Goal: Task Accomplishment & Management: Use online tool/utility

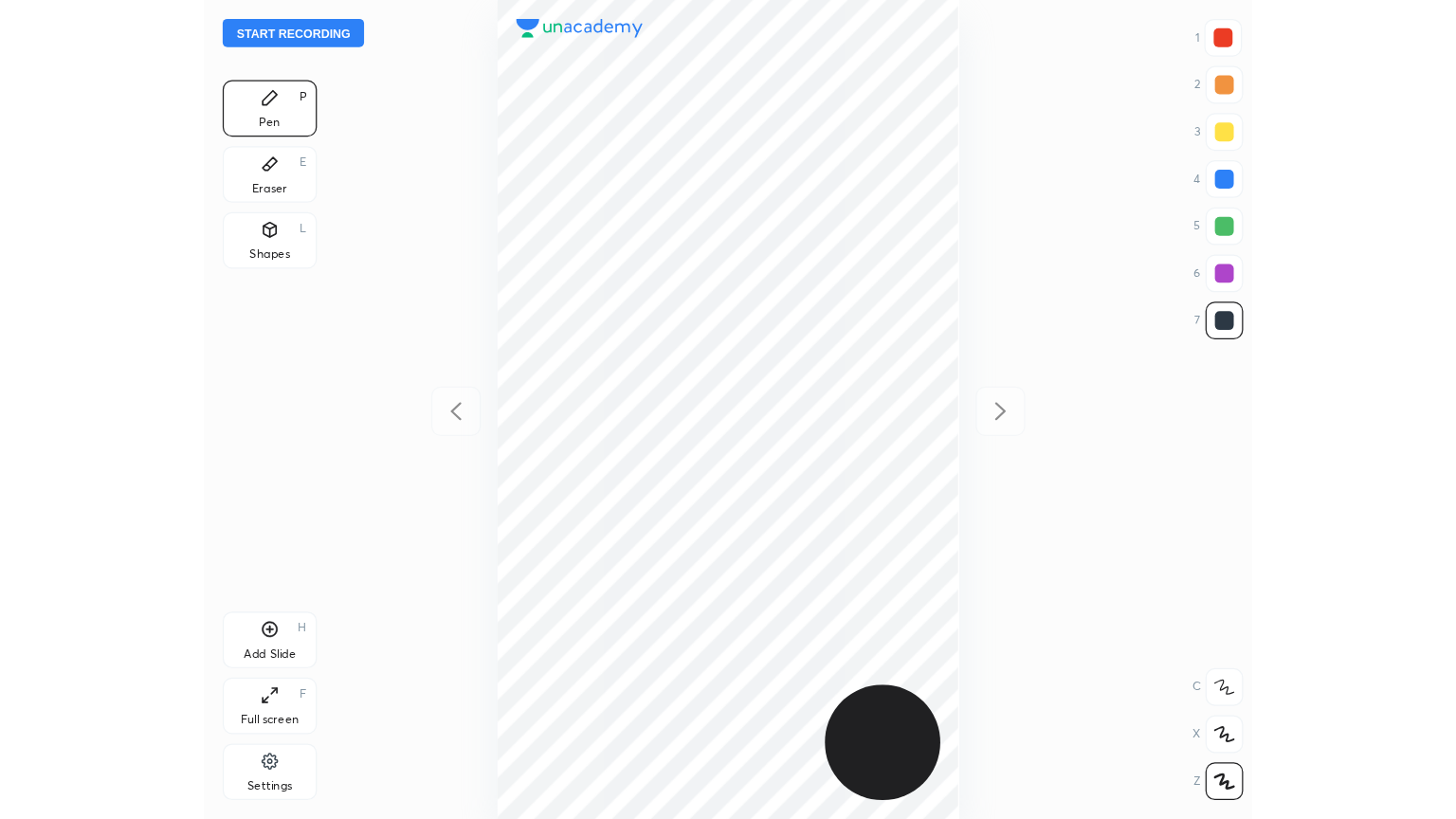
scroll to position [658, 541]
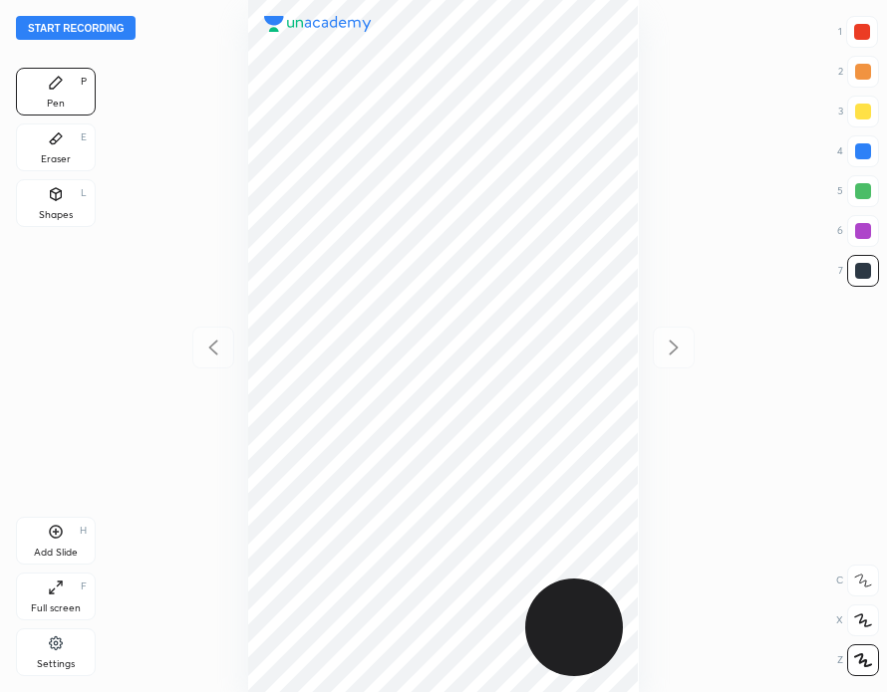
click at [93, 21] on button "Start recording" at bounding box center [76, 28] width 120 height 24
click at [65, 593] on div "Full screen F" at bounding box center [56, 597] width 80 height 48
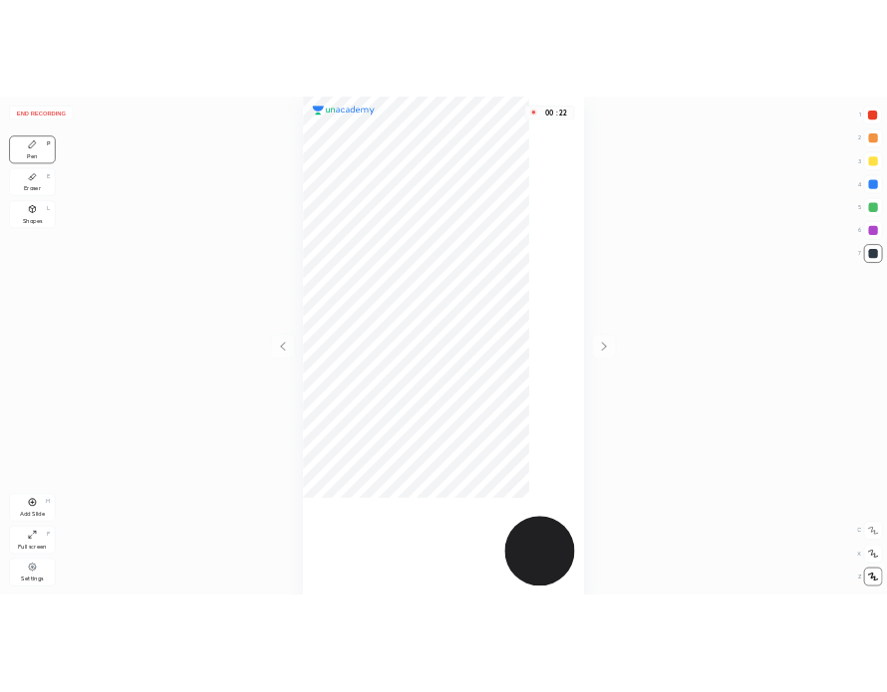
scroll to position [861, 1212]
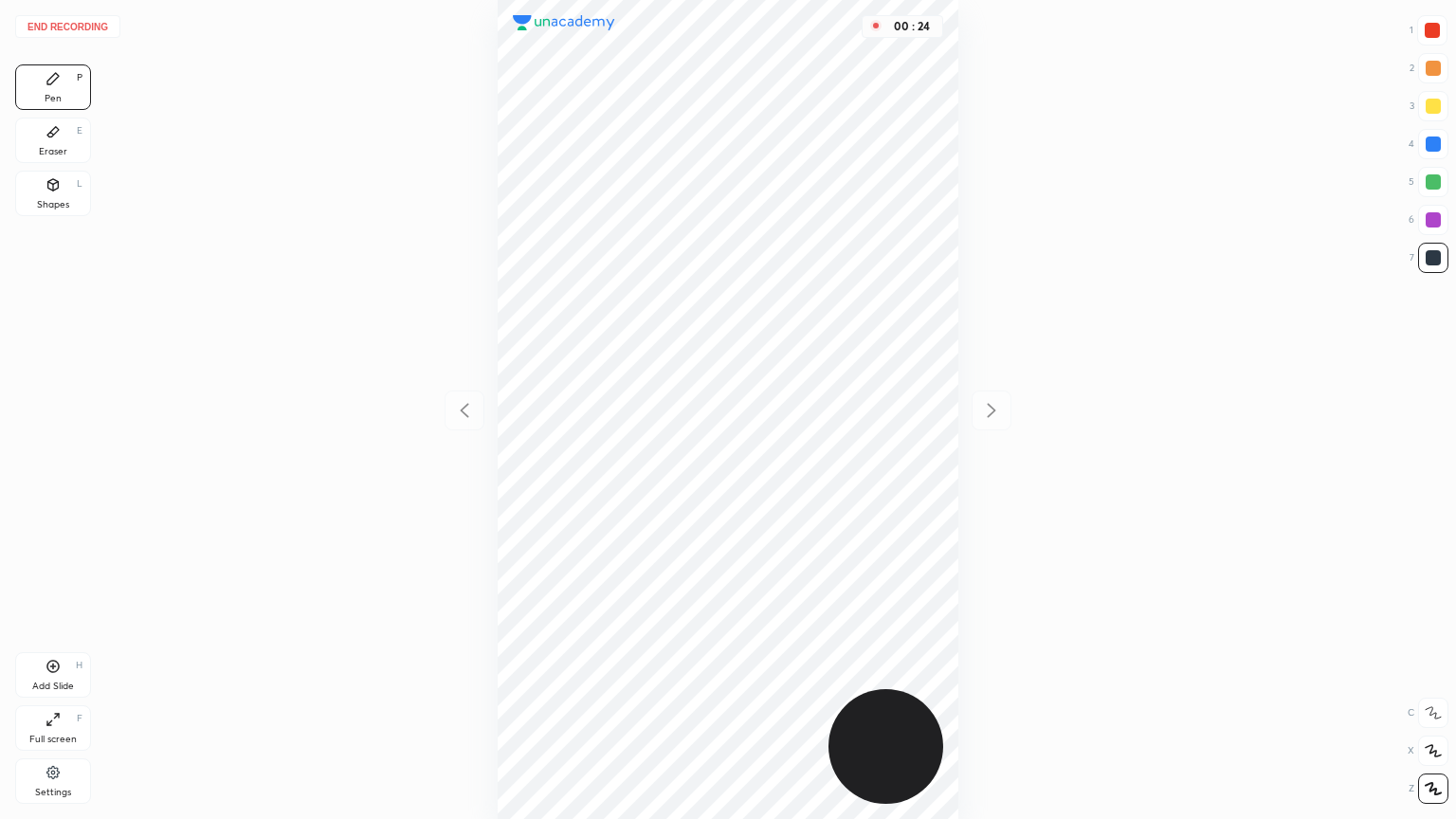
click at [843, 31] on div at bounding box center [1433, 30] width 15 height 15
click at [843, 146] on div at bounding box center [1434, 144] width 15 height 15
click at [843, 188] on div at bounding box center [1434, 182] width 30 height 30
click at [68, 657] on div "Add Slide H" at bounding box center [53, 674] width 76 height 46
click at [462, 413] on icon at bounding box center [464, 410] width 9 height 14
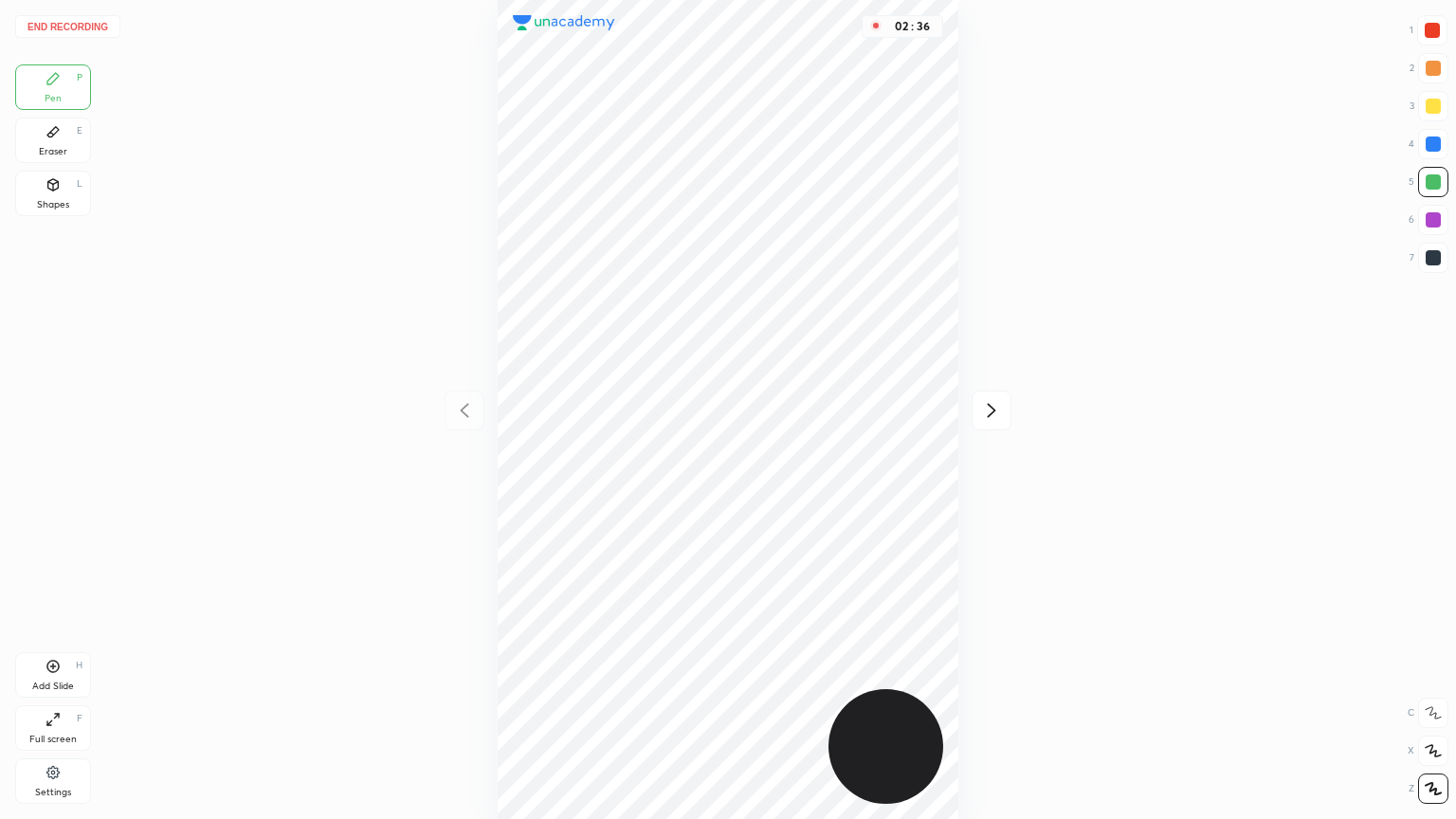
click at [843, 401] on icon at bounding box center [992, 410] width 23 height 23
click at [472, 398] on div at bounding box center [464, 410] width 40 height 40
click at [843, 34] on div at bounding box center [1433, 30] width 15 height 15
click at [843, 412] on icon at bounding box center [992, 410] width 23 height 23
click at [84, 137] on div "Eraser E" at bounding box center [53, 141] width 76 height 46
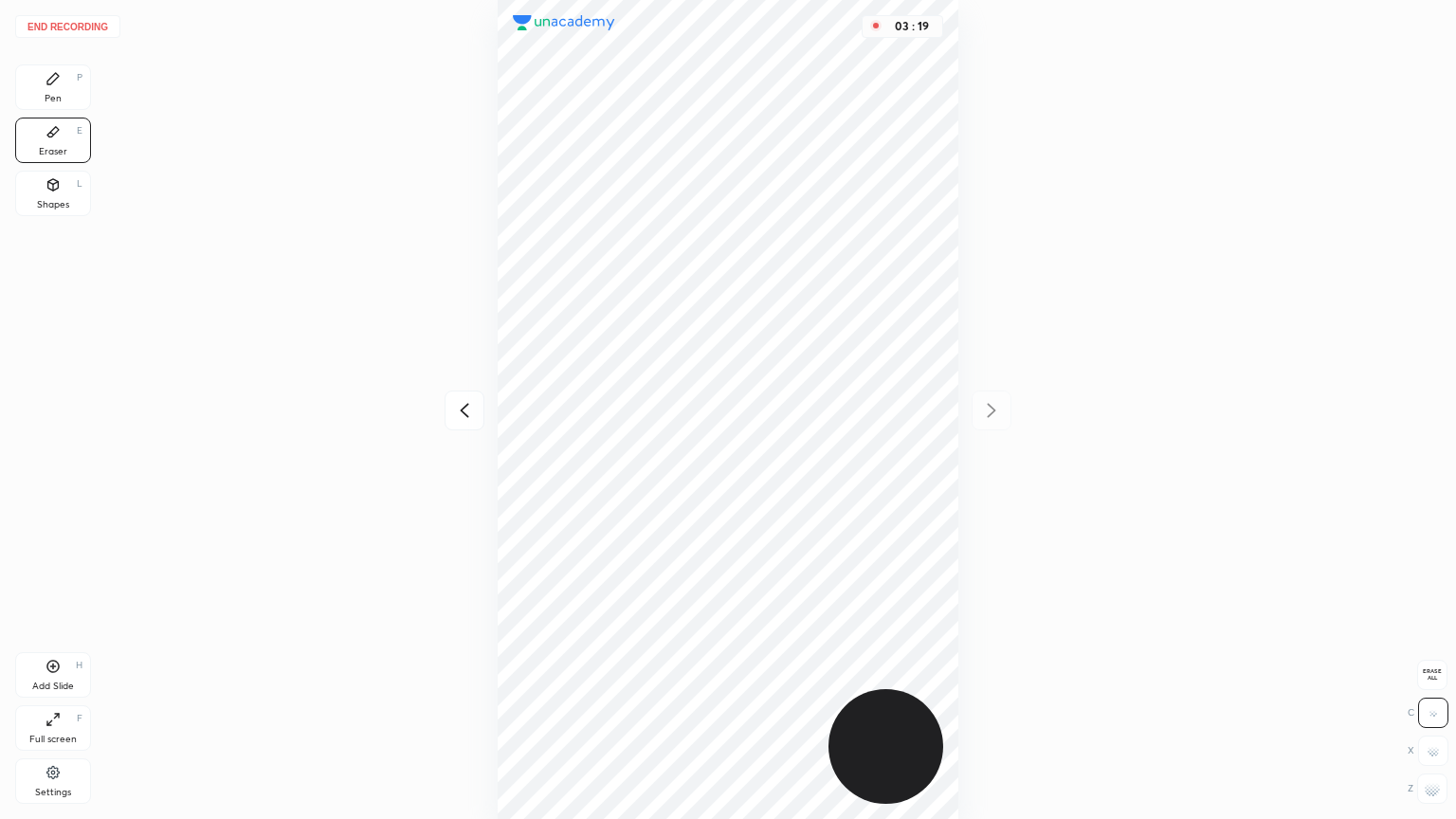
click at [67, 88] on div "Pen P" at bounding box center [53, 88] width 76 height 46
click at [470, 412] on icon at bounding box center [464, 410] width 23 height 23
click at [843, 407] on icon at bounding box center [992, 410] width 23 height 23
click at [60, 138] on icon at bounding box center [53, 132] width 15 height 15
click at [71, 88] on div "Pen P" at bounding box center [53, 88] width 76 height 46
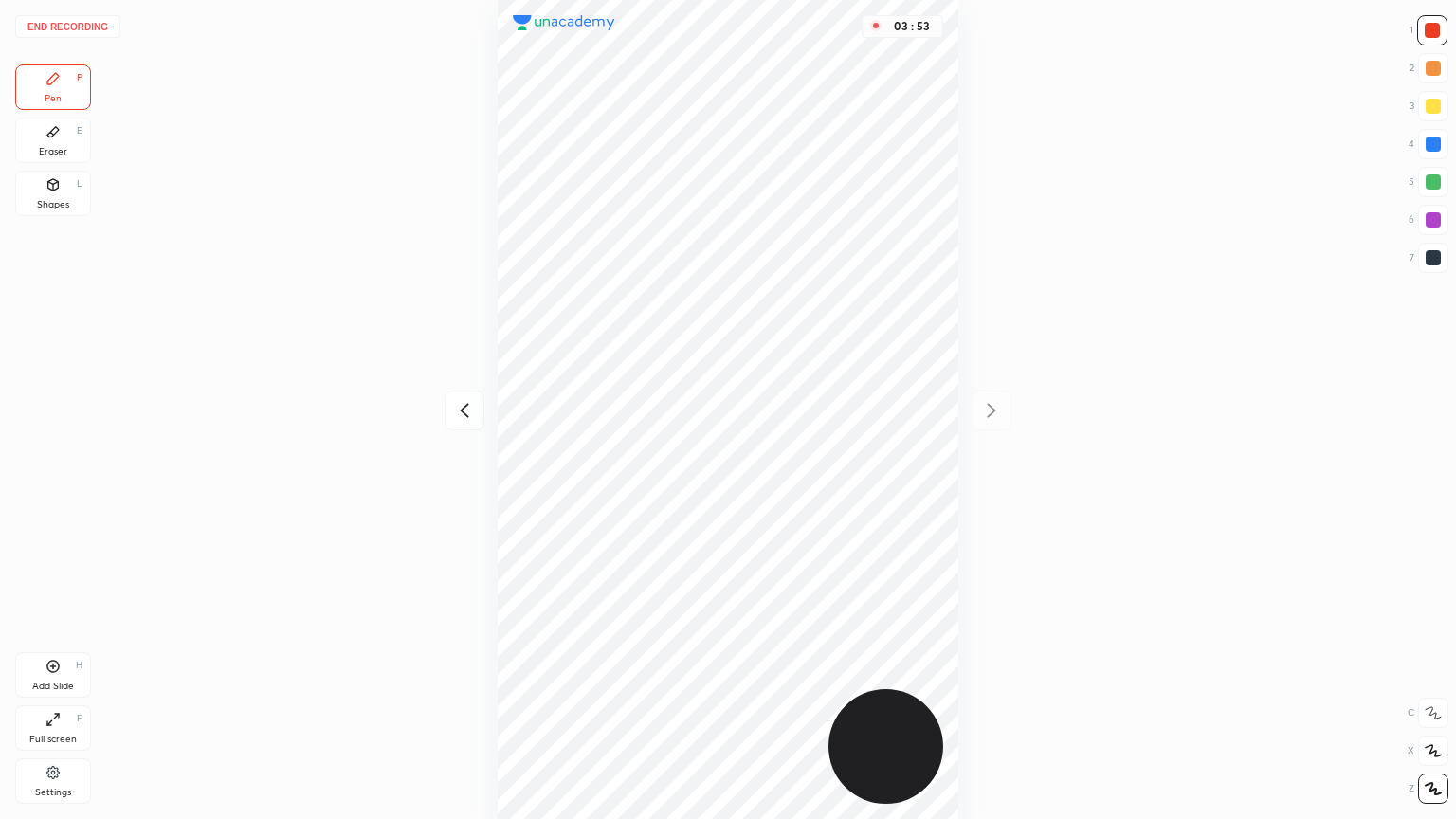
click at [459, 406] on icon at bounding box center [464, 410] width 23 height 23
click at [60, 136] on icon at bounding box center [53, 132] width 15 height 15
click at [76, 99] on div "Pen P" at bounding box center [53, 88] width 76 height 46
click at [843, 406] on icon at bounding box center [992, 410] width 23 height 23
click at [843, 181] on div at bounding box center [1434, 182] width 30 height 30
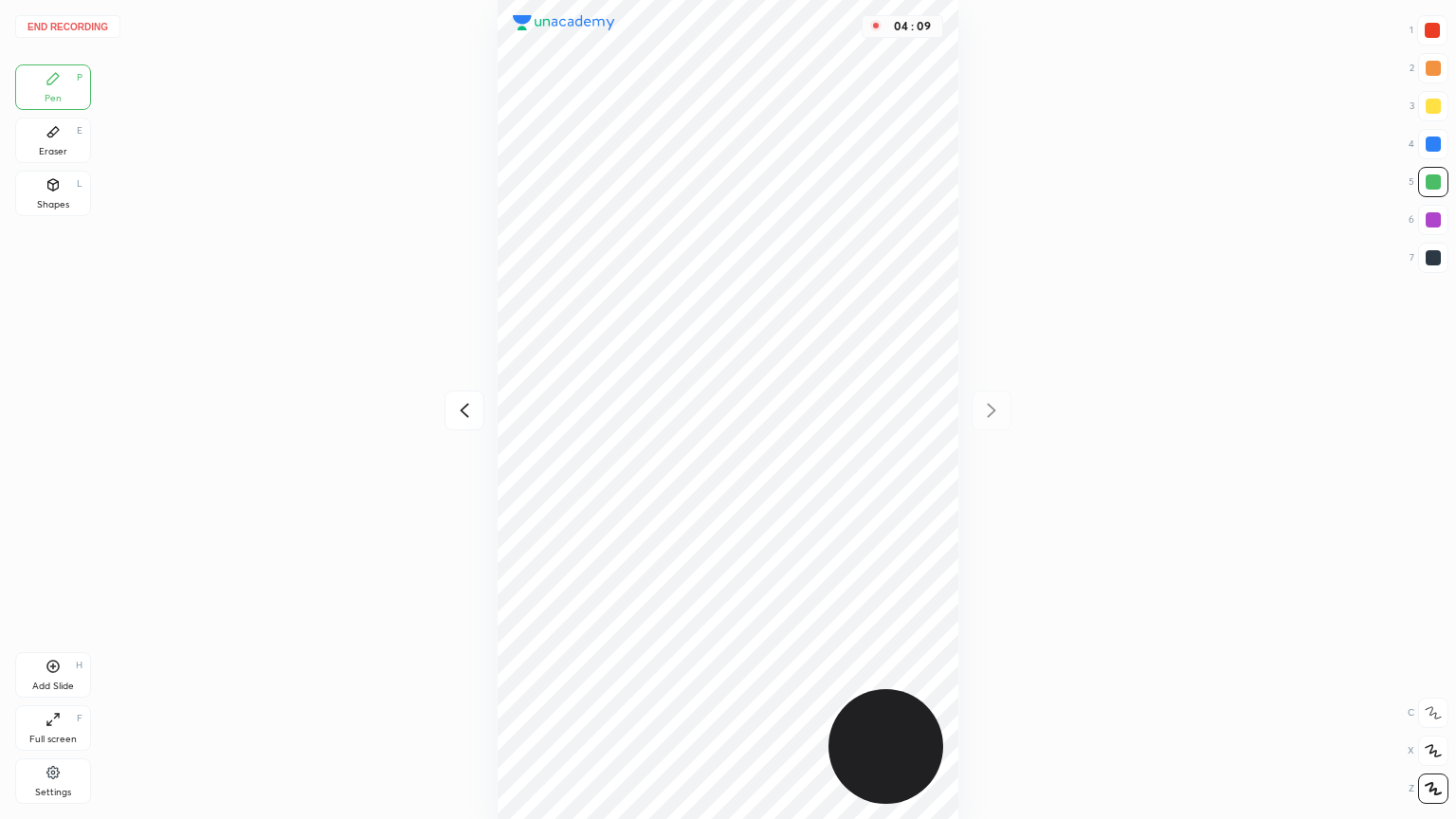
click at [843, 144] on div at bounding box center [1434, 144] width 15 height 15
click at [466, 413] on icon at bounding box center [464, 410] width 23 height 23
click at [843, 413] on icon at bounding box center [992, 410] width 23 height 23
click at [466, 413] on icon at bounding box center [464, 410] width 23 height 23
click at [843, 412] on icon at bounding box center [992, 410] width 23 height 23
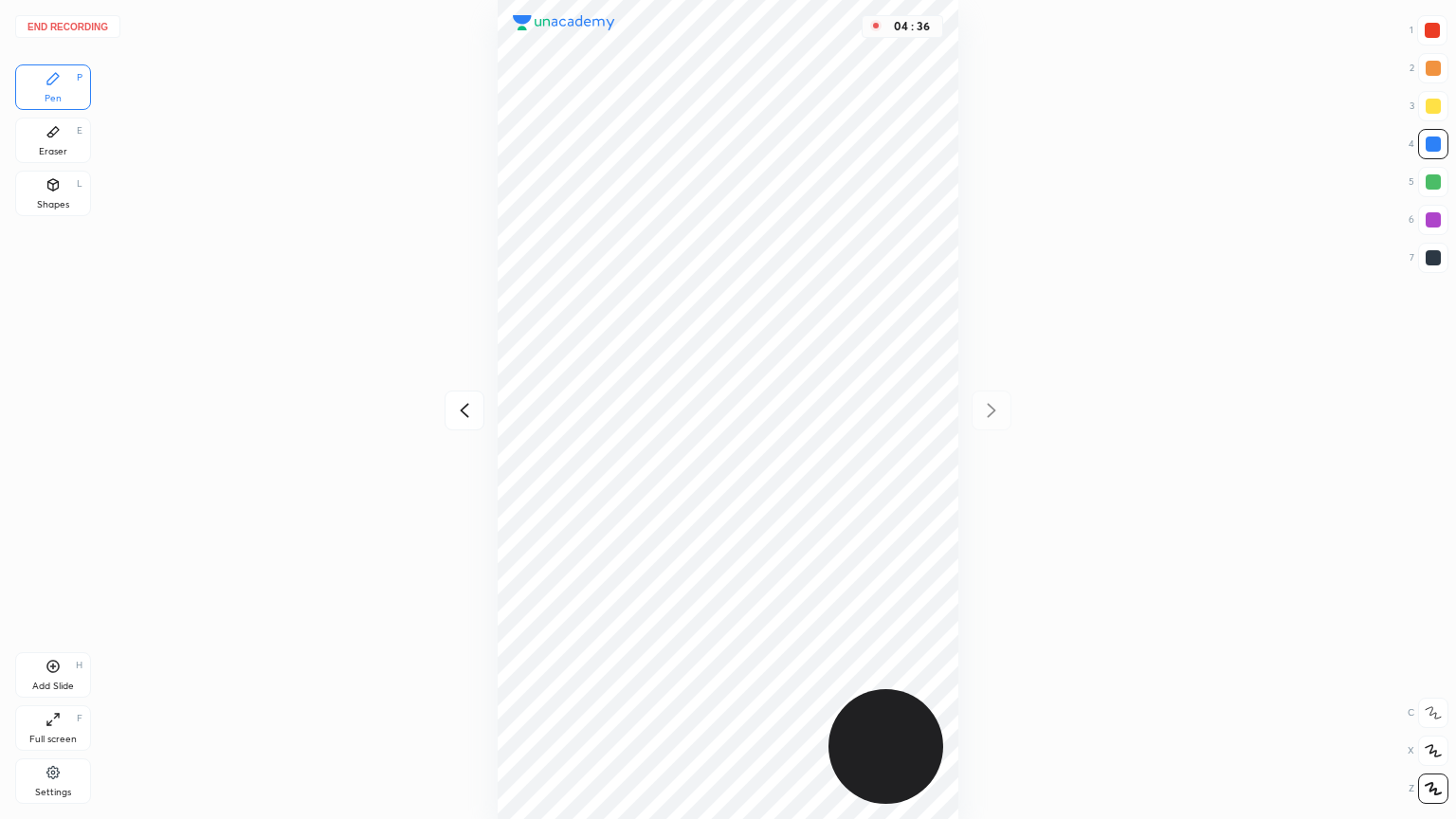
click at [470, 402] on icon at bounding box center [464, 410] width 23 height 23
click at [843, 409] on icon at bounding box center [992, 410] width 23 height 23
click at [64, 657] on div "Full screen F" at bounding box center [53, 728] width 76 height 46
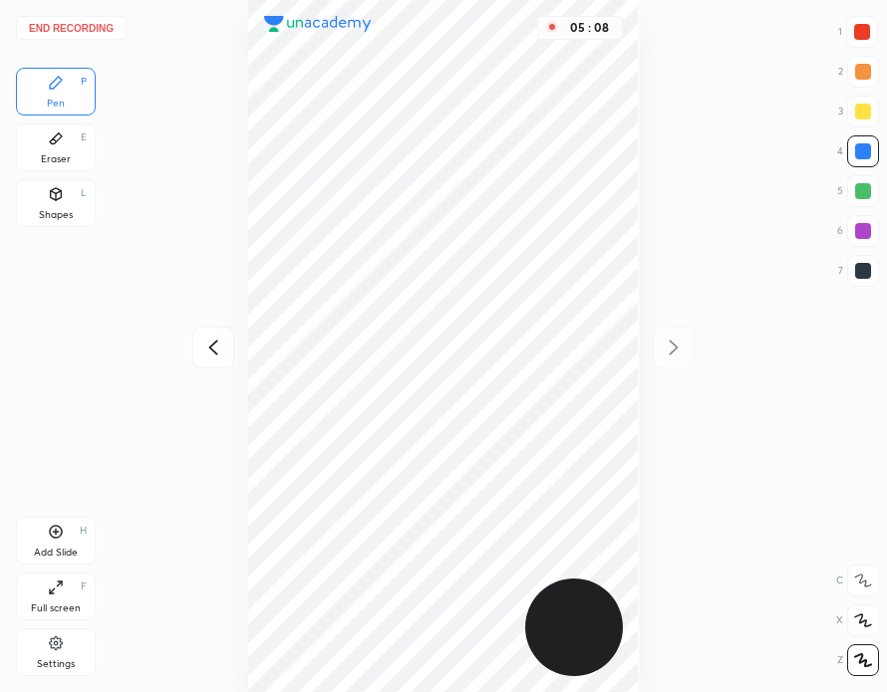
scroll to position [98941, 99066]
click at [79, 22] on button "End recording" at bounding box center [71, 28] width 111 height 24
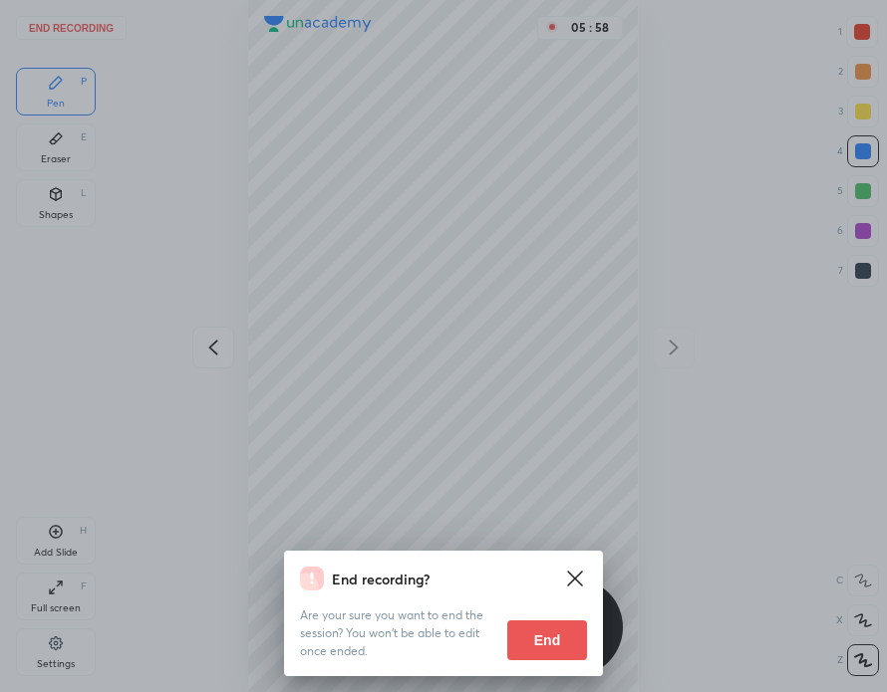
click at [563, 637] on button "End" at bounding box center [547, 641] width 80 height 40
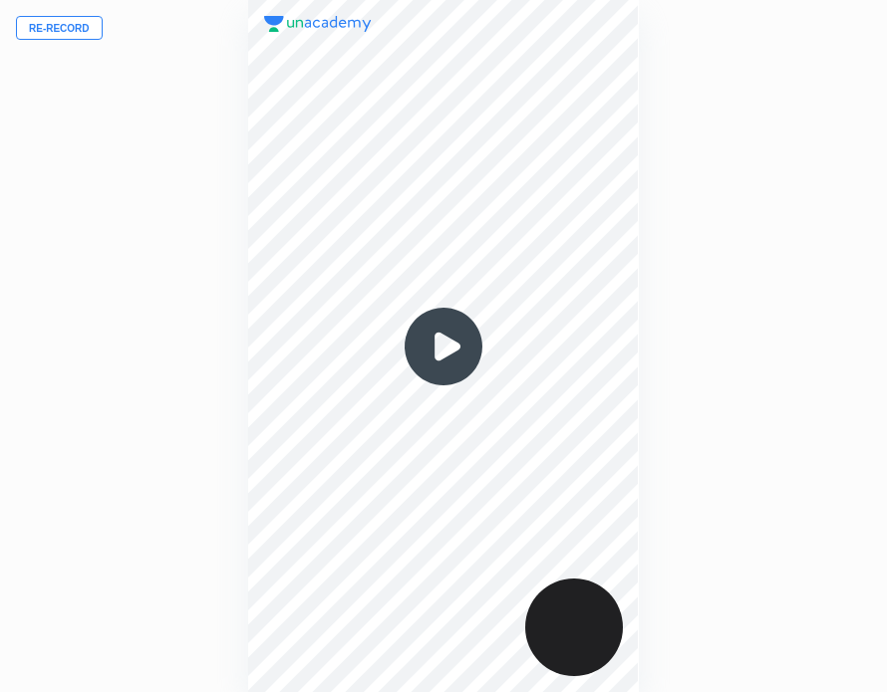
click at [445, 350] on img at bounding box center [444, 347] width 96 height 96
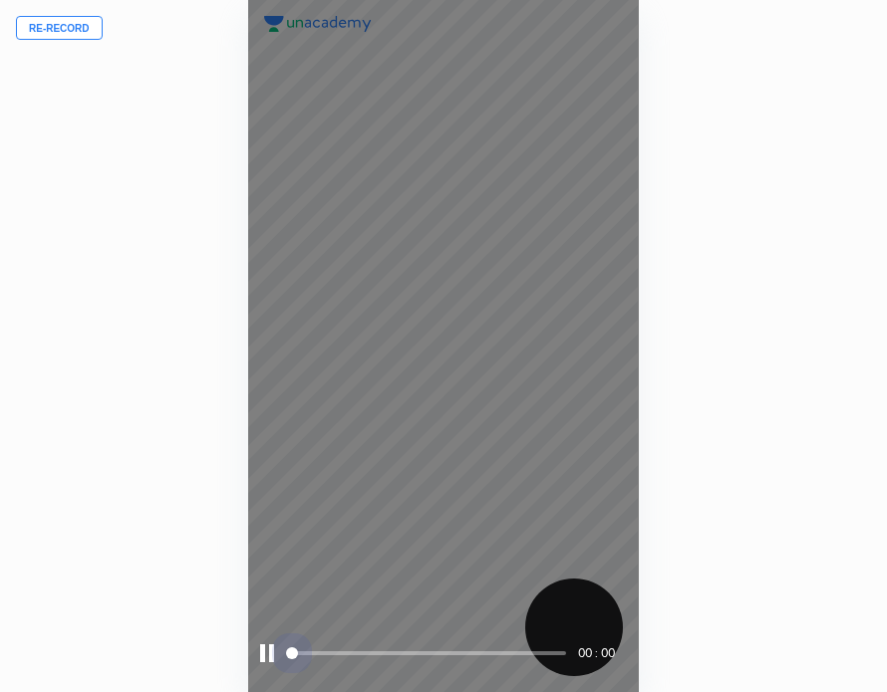
click at [321, 654] on span at bounding box center [428, 654] width 276 height 4
drag, startPoint x: 295, startPoint y: 650, endPoint x: 325, endPoint y: 655, distance: 30.3
click at [325, 655] on span at bounding box center [428, 654] width 276 height 30
click at [325, 655] on span at bounding box center [428, 654] width 276 height 4
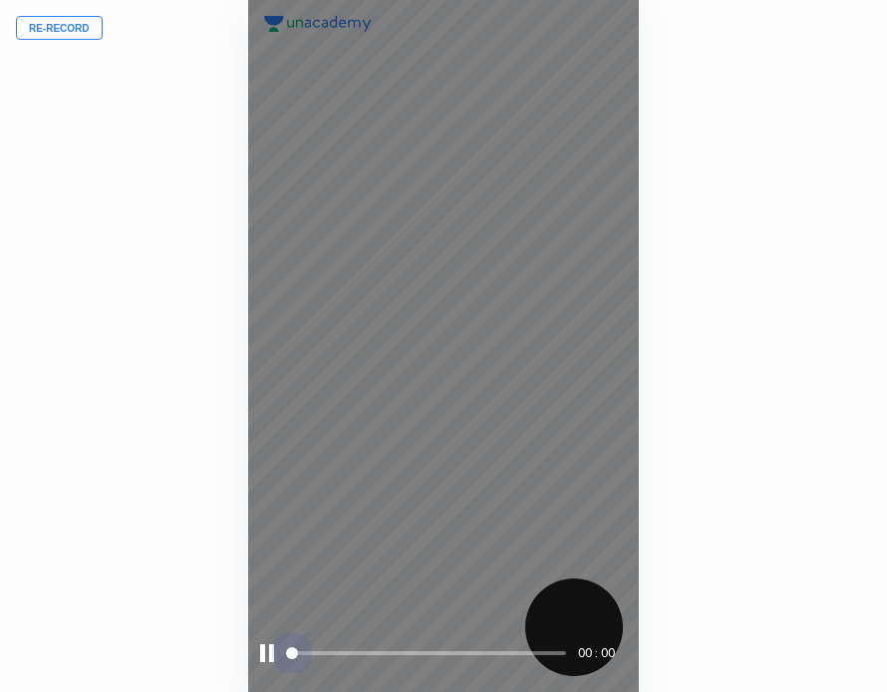
click at [325, 655] on span at bounding box center [428, 654] width 276 height 4
click at [269, 656] on div at bounding box center [267, 654] width 14 height 18
click at [269, 656] on div at bounding box center [269, 654] width 18 height 18
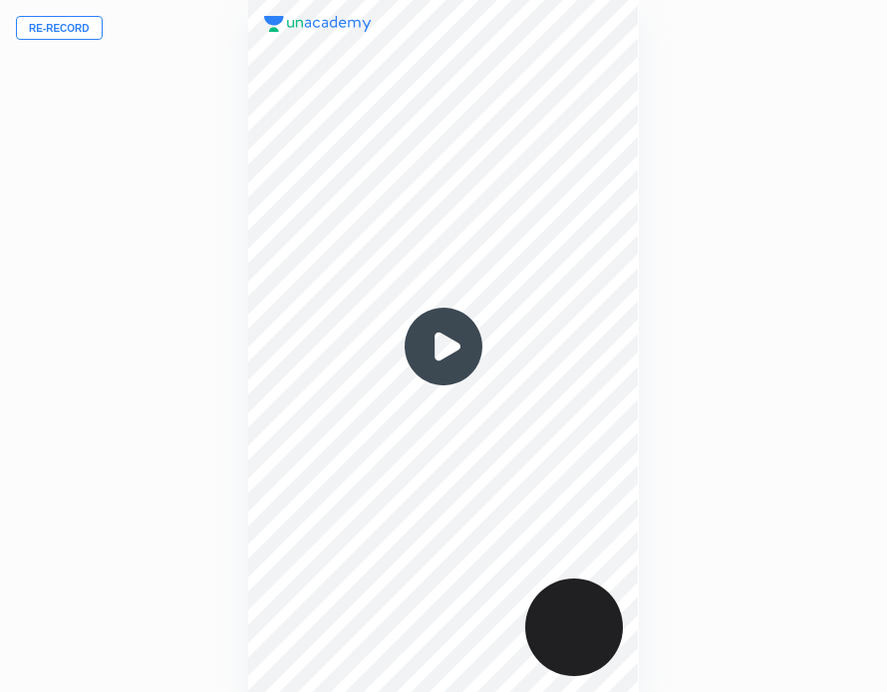
click at [450, 342] on img at bounding box center [444, 347] width 96 height 96
click at [444, 346] on img at bounding box center [444, 347] width 96 height 96
click at [448, 346] on img at bounding box center [444, 347] width 96 height 96
